Goal: Transaction & Acquisition: Purchase product/service

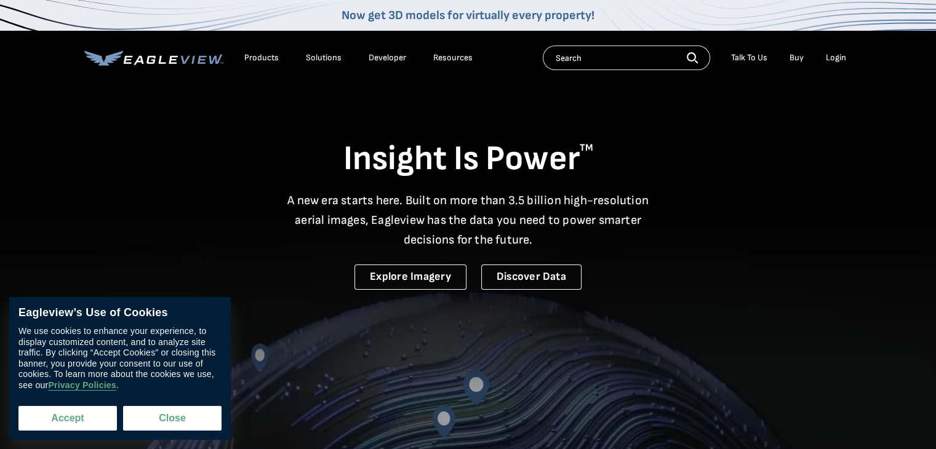
click at [81, 417] on button "Accept" at bounding box center [67, 418] width 98 height 25
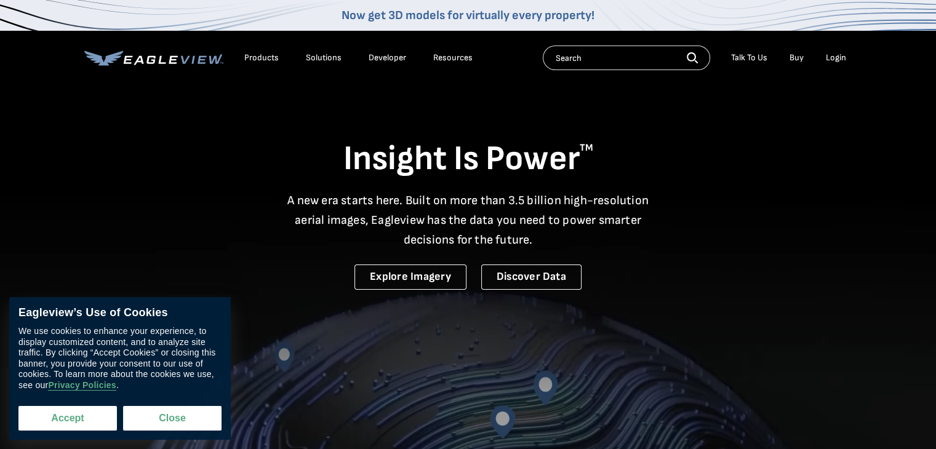
checkbox input "true"
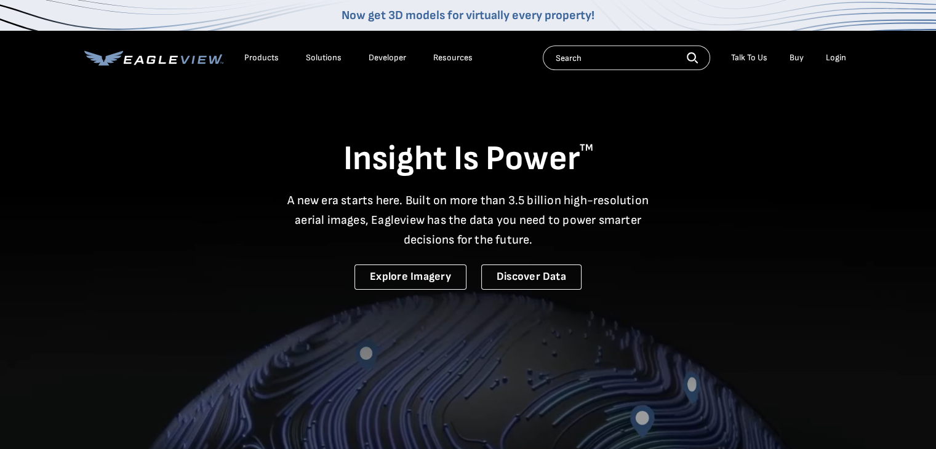
click at [832, 57] on div "Login" at bounding box center [836, 57] width 20 height 11
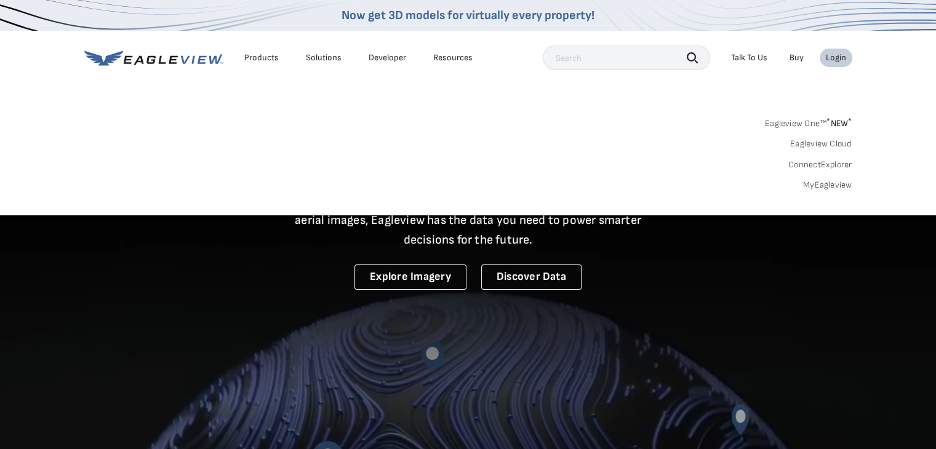
click at [842, 59] on div "Login" at bounding box center [836, 57] width 20 height 11
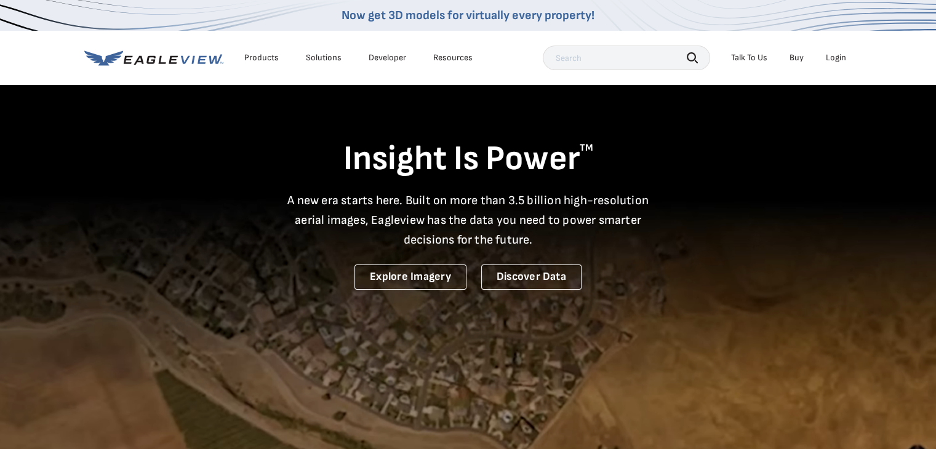
click at [842, 59] on div "Login" at bounding box center [836, 57] width 20 height 11
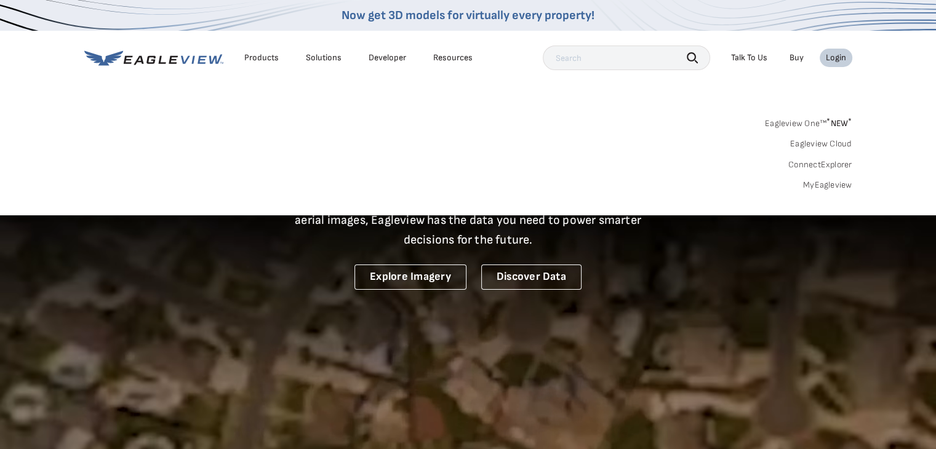
click at [839, 190] on link "MyEagleview" at bounding box center [827, 185] width 49 height 11
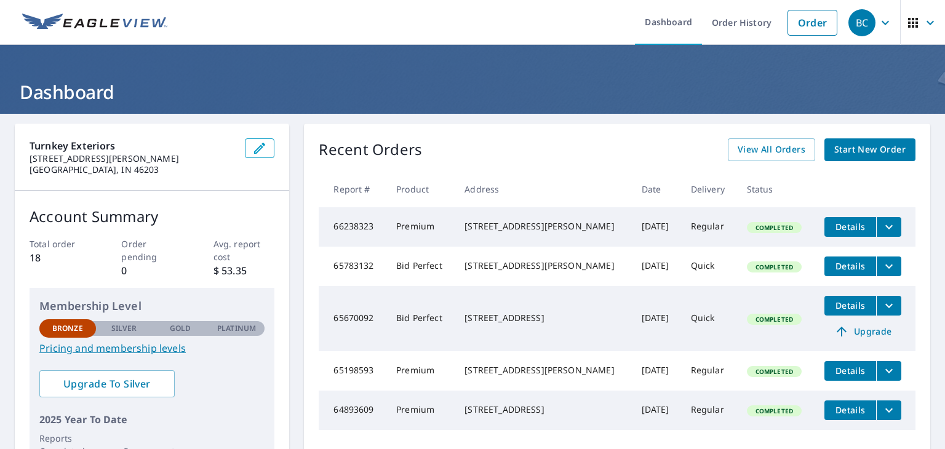
click at [866, 20] on div "BC" at bounding box center [861, 22] width 27 height 27
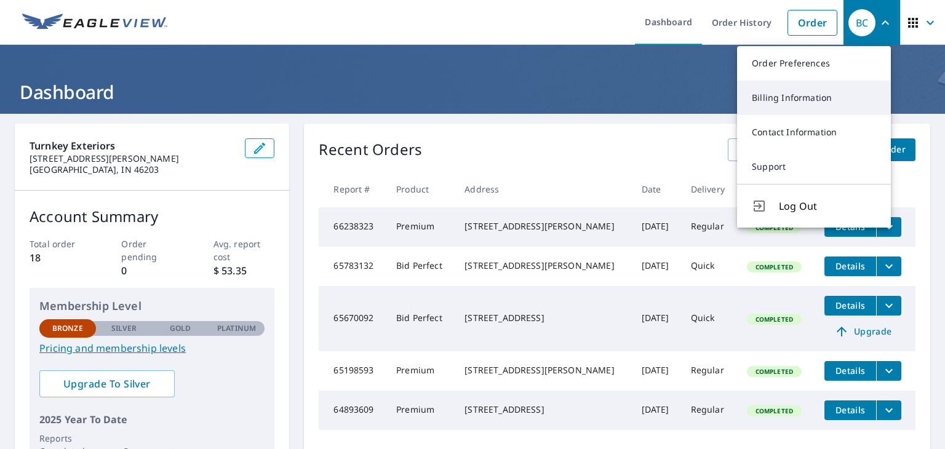
click at [815, 95] on link "Billing Information" at bounding box center [814, 98] width 154 height 34
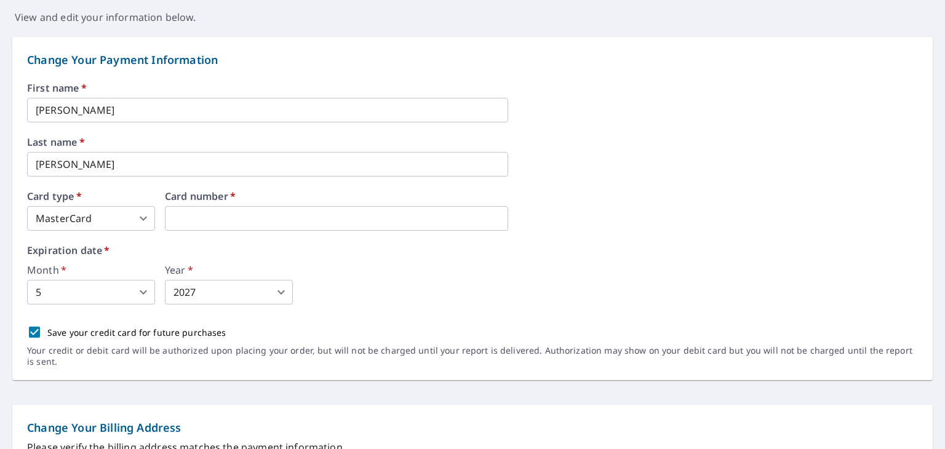
scroll to position [135, 0]
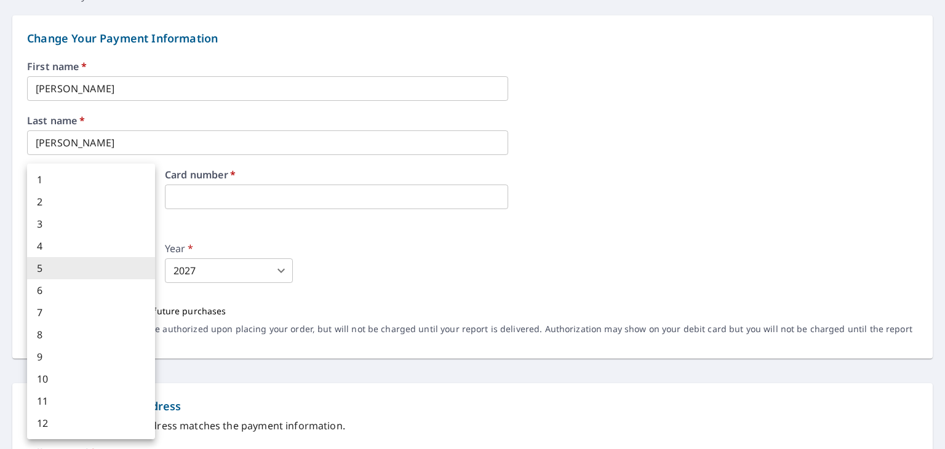
click at [147, 273] on body "BC BC Dashboard Order History Order BC Dashboard / Billing Information Billing …" at bounding box center [472, 224] width 945 height 449
click at [114, 351] on li "9" at bounding box center [91, 357] width 128 height 22
type input "9"
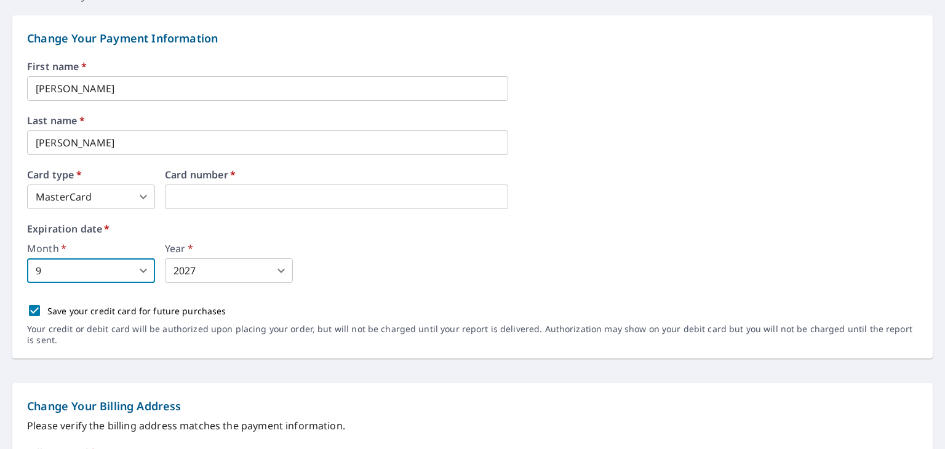
click at [223, 271] on body "BC BC Dashboard Order History Order BC Dashboard / Billing Information Billing …" at bounding box center [472, 224] width 945 height 449
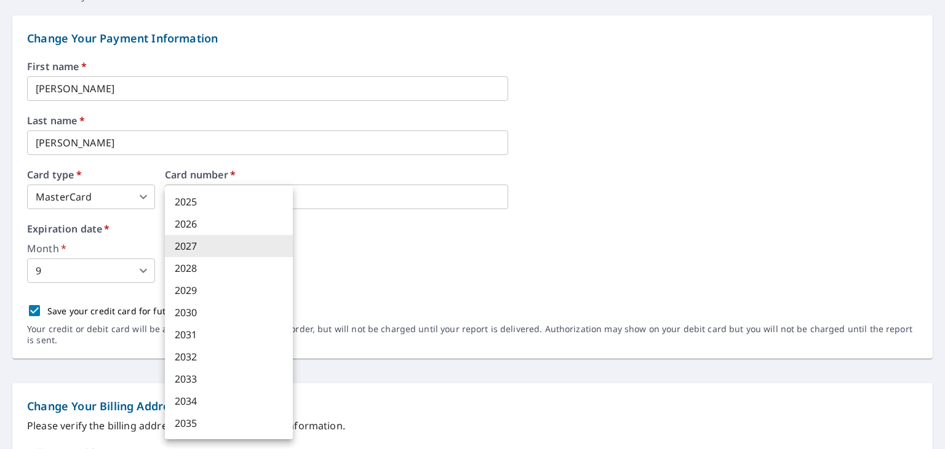
click at [206, 266] on li "2028" at bounding box center [229, 268] width 128 height 22
type input "2028"
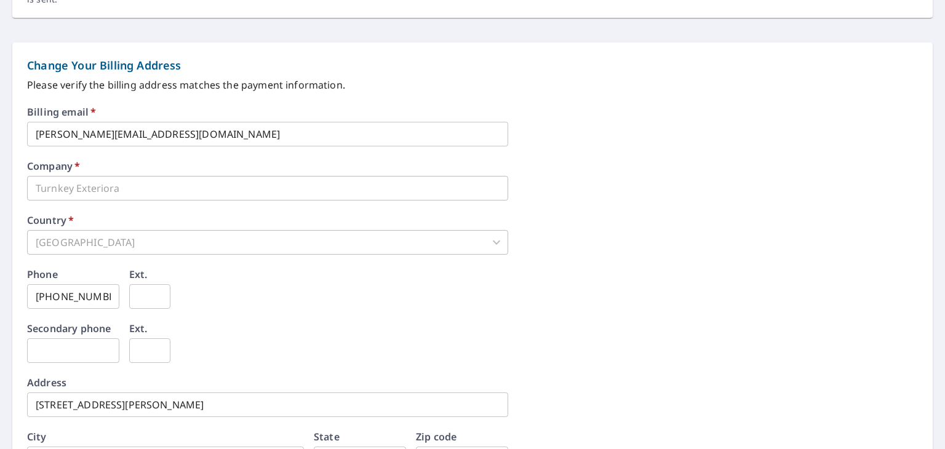
scroll to position [594, 0]
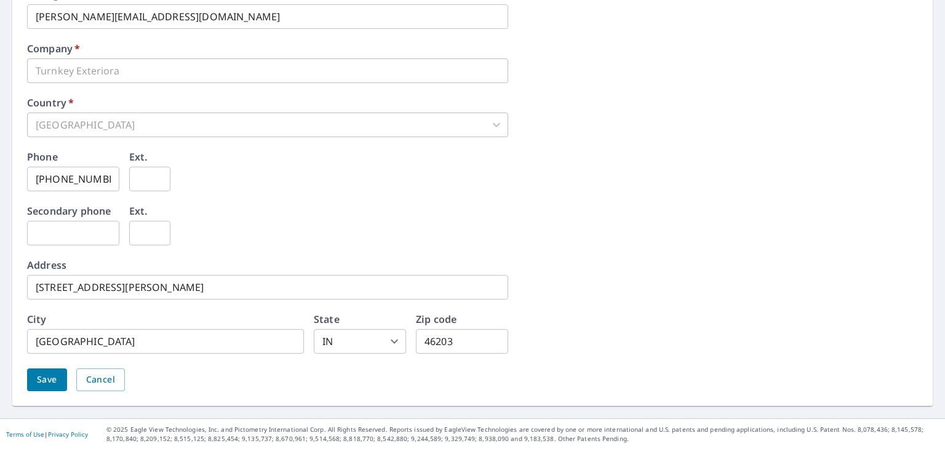
click at [52, 383] on span "Save" at bounding box center [47, 379] width 20 height 15
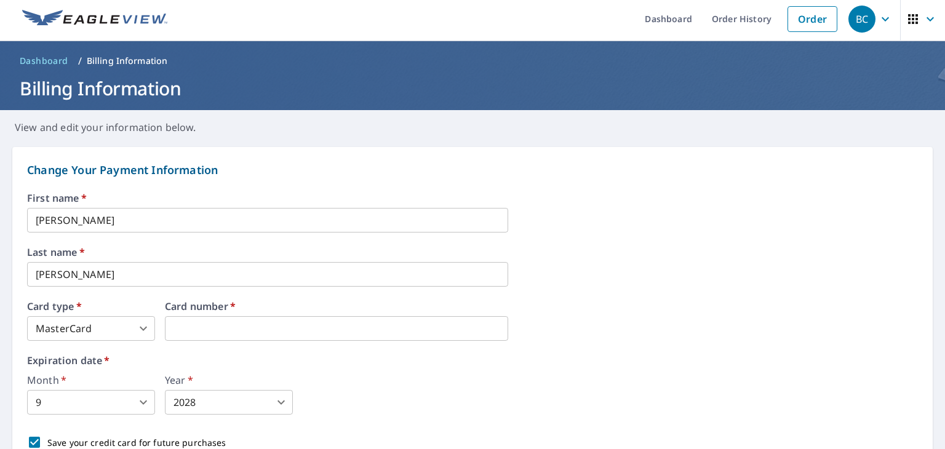
scroll to position [0, 0]
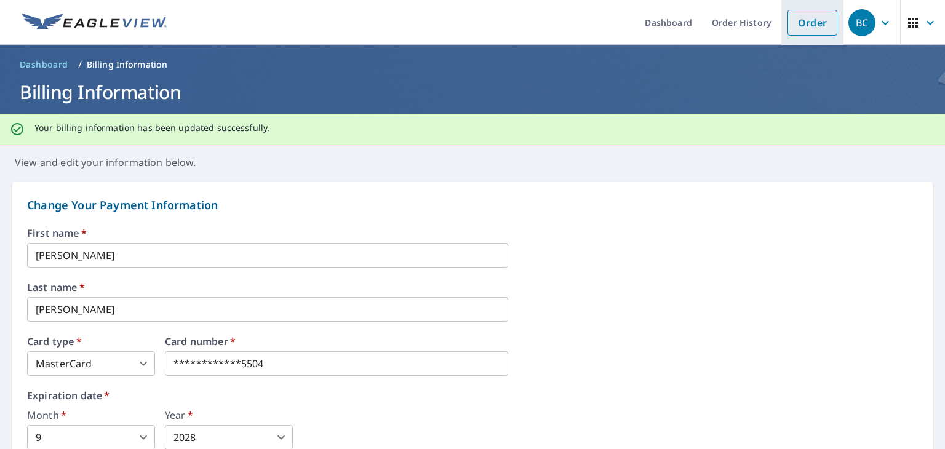
click at [804, 23] on link "Order" at bounding box center [813, 23] width 50 height 26
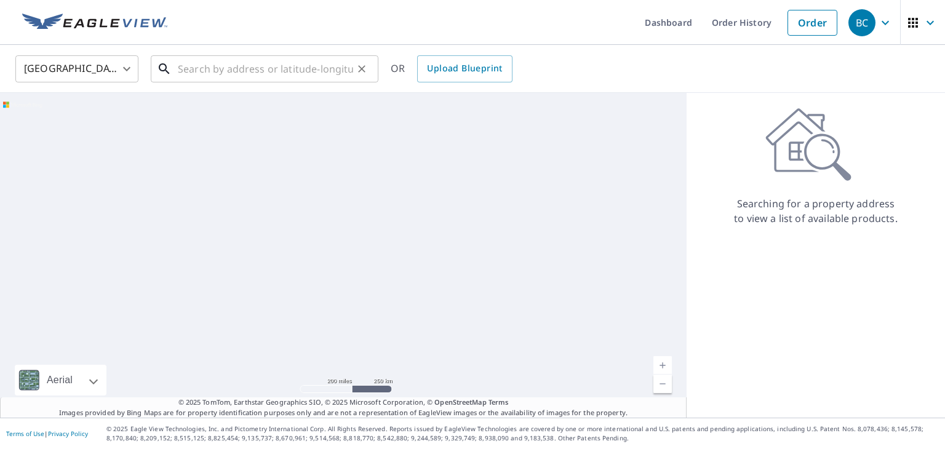
click at [298, 70] on input "text" at bounding box center [265, 69] width 175 height 34
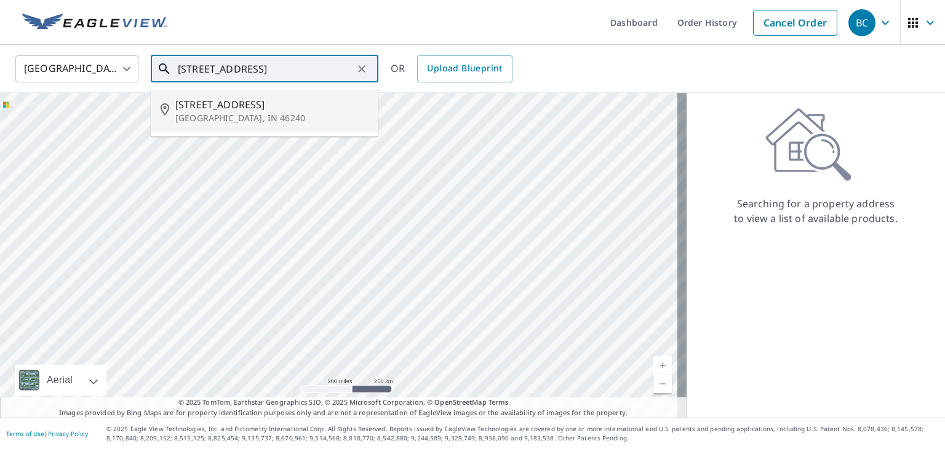
click at [252, 114] on p "[GEOGRAPHIC_DATA], IN 46240" at bounding box center [271, 118] width 193 height 12
type input "[STREET_ADDRESS]"
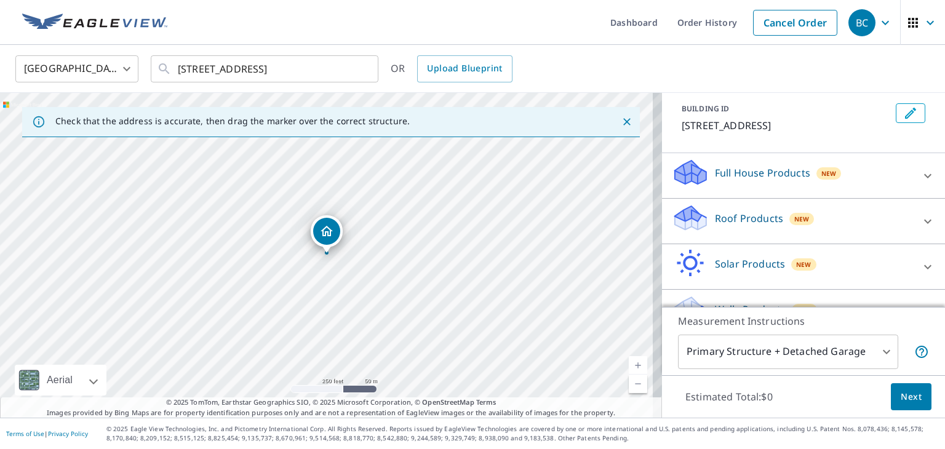
scroll to position [95, 0]
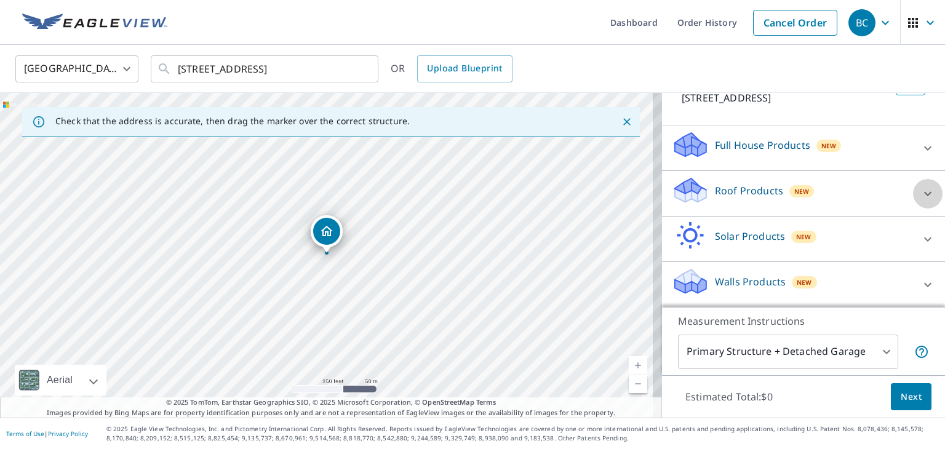
click at [920, 188] on icon at bounding box center [927, 193] width 15 height 15
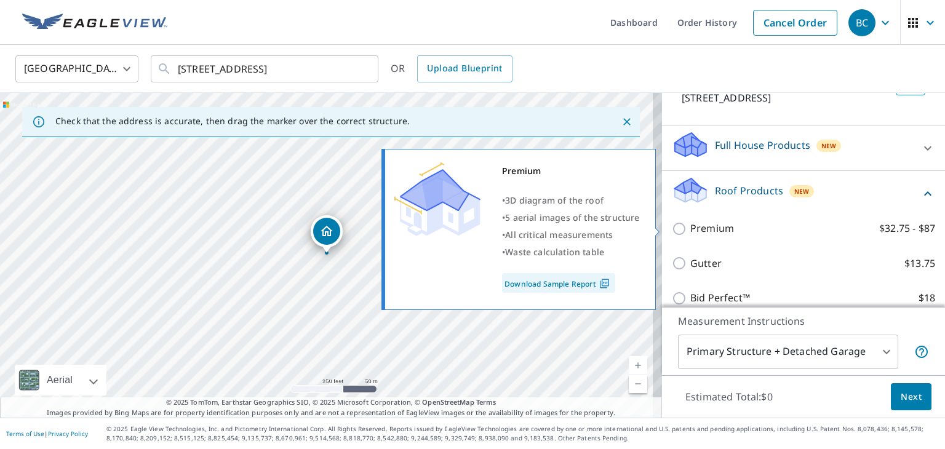
click at [672, 227] on input "Premium $32.75 - $87" at bounding box center [681, 229] width 18 height 15
checkbox input "true"
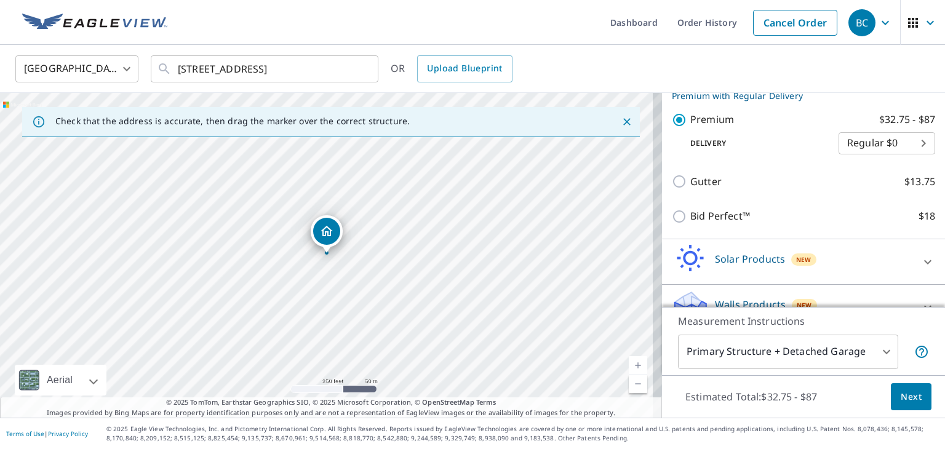
scroll to position [239, 0]
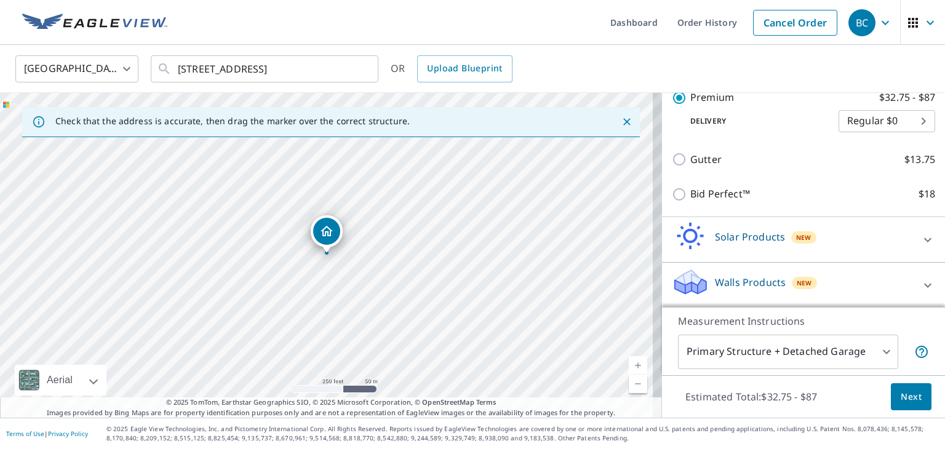
click at [916, 397] on button "Next" at bounding box center [911, 397] width 41 height 28
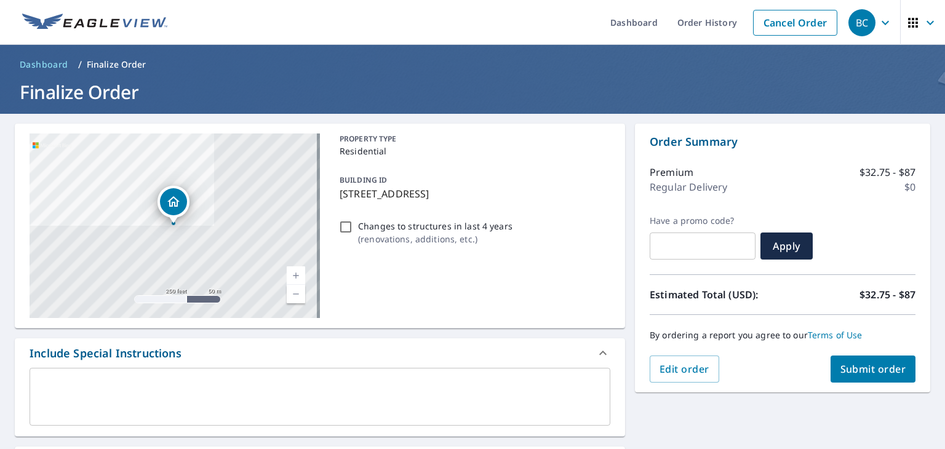
click at [853, 368] on span "Submit order" at bounding box center [873, 369] width 66 height 14
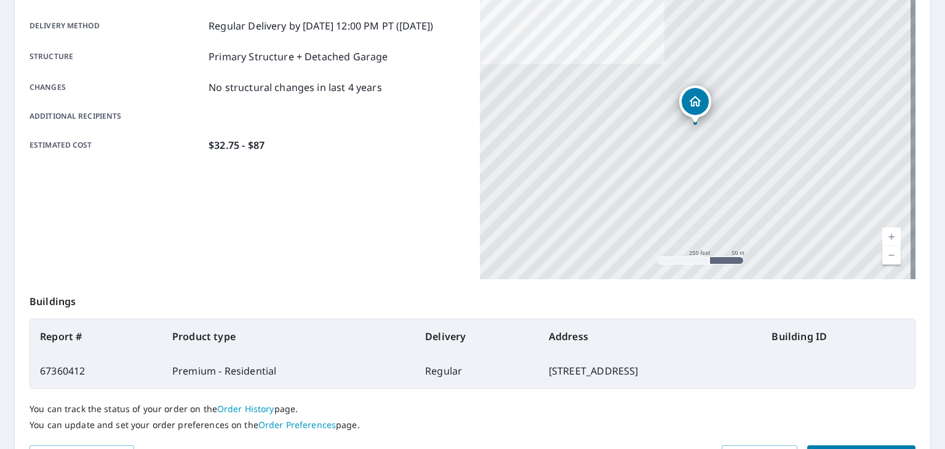
scroll to position [274, 0]
